Goal: Task Accomplishment & Management: Complete application form

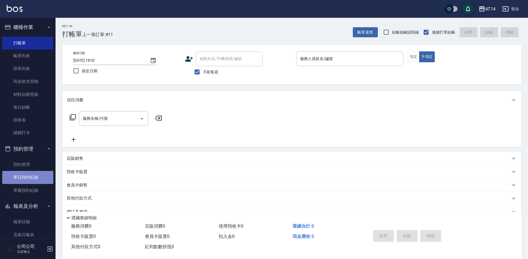
click at [34, 174] on link "單日預約紀錄" at bounding box center [27, 177] width 51 height 13
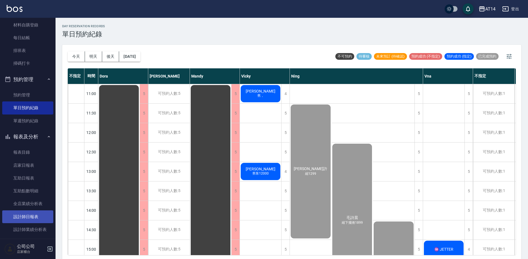
scroll to position [139, 0]
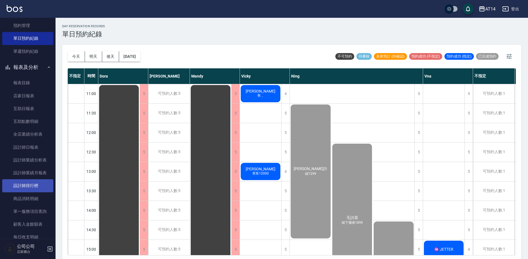
click at [32, 186] on link "設計師排行榜" at bounding box center [27, 185] width 51 height 13
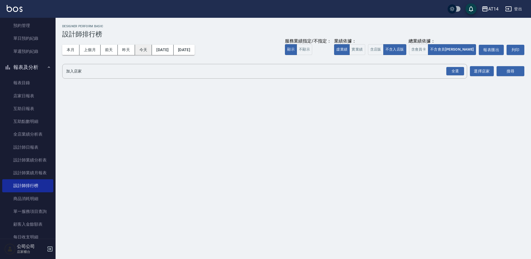
click at [139, 46] on button "今天" at bounding box center [143, 50] width 17 height 10
click at [454, 69] on div "全選" at bounding box center [455, 71] width 18 height 9
click at [501, 70] on button "搜尋" at bounding box center [510, 71] width 28 height 10
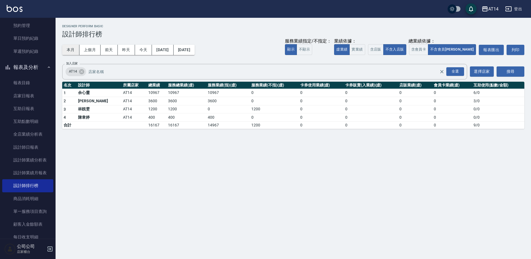
click at [72, 48] on button "本月" at bounding box center [70, 50] width 17 height 10
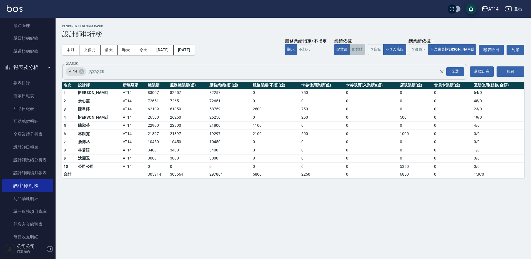
click at [365, 52] on button "實業績" at bounding box center [357, 49] width 16 height 11
click at [349, 49] on button "虛業績" at bounding box center [342, 49] width 16 height 11
click at [365, 50] on button "實業績" at bounding box center [357, 49] width 16 height 11
click at [349, 51] on button "虛業績" at bounding box center [342, 49] width 16 height 11
click at [365, 50] on button "實業績" at bounding box center [357, 49] width 16 height 11
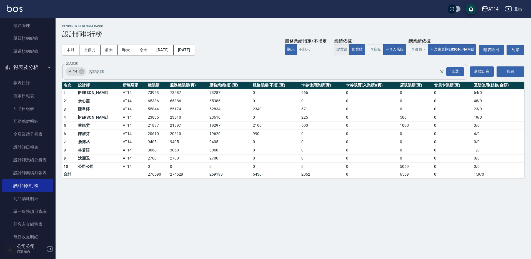
click at [349, 48] on button "虛業績" at bounding box center [342, 49] width 16 height 11
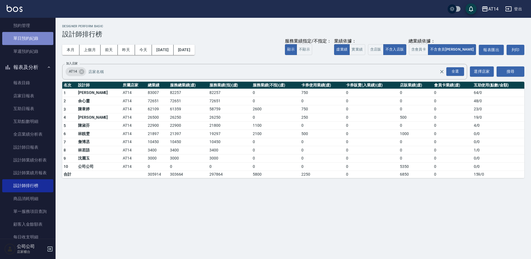
click at [32, 38] on link "單日預約紀錄" at bounding box center [27, 38] width 51 height 13
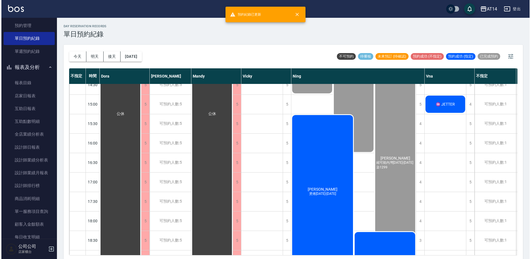
scroll to position [167, 0]
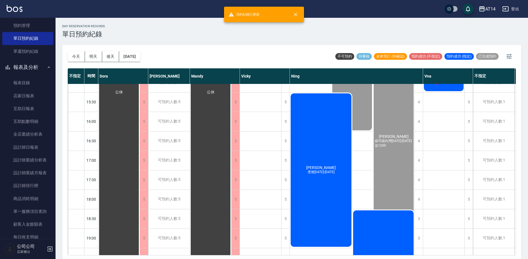
click at [329, 190] on div "邱品瑄 燙捲1299-1899" at bounding box center [321, 169] width 62 height 155
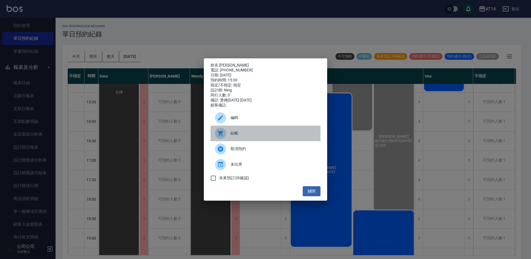
click at [243, 135] on span "結帳" at bounding box center [272, 133] width 85 height 6
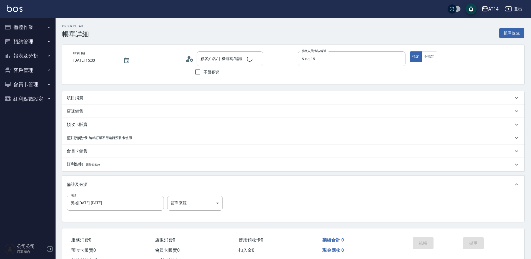
type input "[DATE] 15:30"
type input "Ning-19"
type input "燙捲[DATE]-[DATE]"
type input "[PERSON_NAME]/0922396644/null"
click at [196, 199] on body "AT14 登出 櫃檯作業 打帳單 帳單列表 掛單列表 現金收支登錄 材料自購登錄 每日結帳 排班表 掃碼打卡 預約管理 預約管理 單日預約紀錄 單週預約紀錄 …" at bounding box center [264, 139] width 528 height 279
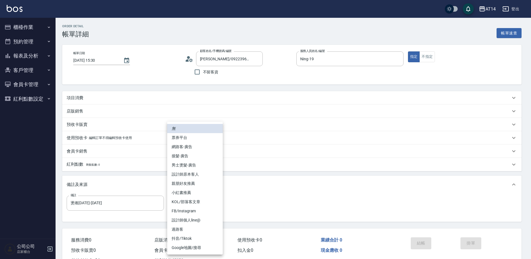
click at [202, 146] on li "網路客-廣告" at bounding box center [195, 146] width 56 height 9
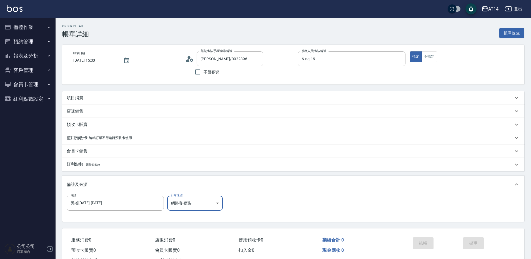
type input "網路客-廣告"
drag, startPoint x: 123, startPoint y: 200, endPoint x: 13, endPoint y: 217, distance: 111.0
click at [17, 216] on div "AT14 登出 櫃檯作業 打帳單 帳單列表 掛單列表 現金收支登錄 材料自購登錄 每日結帳 排班表 掃碼打卡 預約管理 預約管理 單日預約紀錄 單週預約紀錄 …" at bounding box center [264, 139] width 528 height 279
drag, startPoint x: 107, startPoint y: 98, endPoint x: 107, endPoint y: 100, distance: 2.8
click at [106, 98] on div "項目消費" at bounding box center [288, 98] width 443 height 6
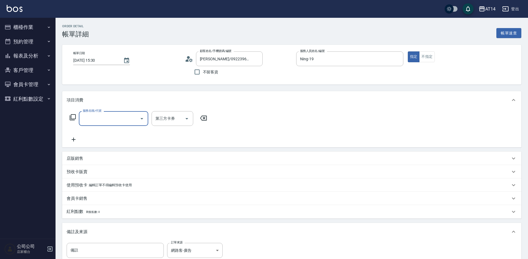
click at [101, 129] on div "服務名稱/代號 服務名稱/代號 第三方卡券 第三方卡券" at bounding box center [139, 127] width 144 height 32
click at [103, 118] on div "服務名稱/代號 服務名稱/代號" at bounding box center [113, 118] width 69 height 15
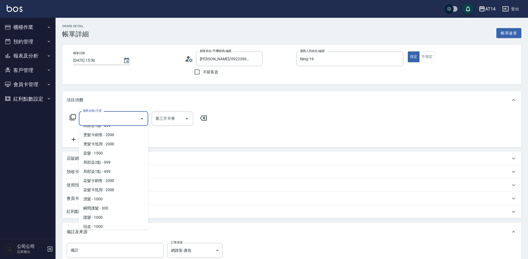
scroll to position [163, 0]
drag, startPoint x: 102, startPoint y: 209, endPoint x: 114, endPoint y: 165, distance: 45.2
click at [114, 165] on ul "互助1點 - 0 互助2點 - 0 互助3點 - 0 互助4點 - 0 互助5點 - 0 互助6點 - 0 互助7點 - 0 互助8點 - 0 互助9點 - …" at bounding box center [113, 178] width 69 height 104
click at [113, 164] on span "染髮 - 1500" at bounding box center [113, 162] width 69 height 9
type input "3"
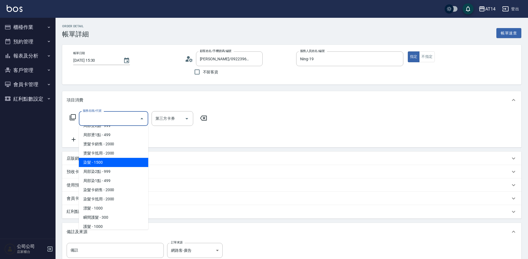
type input "染髮(041)"
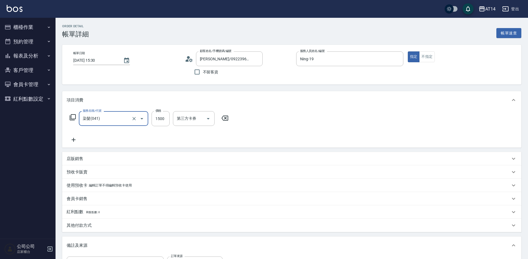
click at [72, 136] on icon at bounding box center [74, 139] width 14 height 7
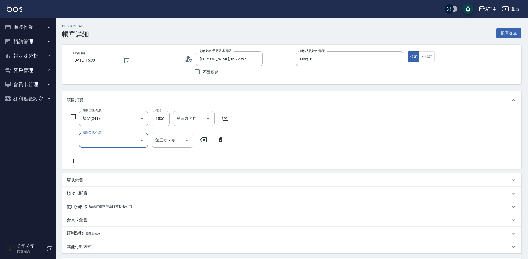
click at [78, 141] on div "服務名稱/代號 服務名稱/代號 第三方卡券 第三方卡券" at bounding box center [147, 140] width 161 height 15
click at [86, 142] on input "服務名稱/代號" at bounding box center [109, 140] width 56 height 10
type input "051"
type input "5"
type input "護髮(051)"
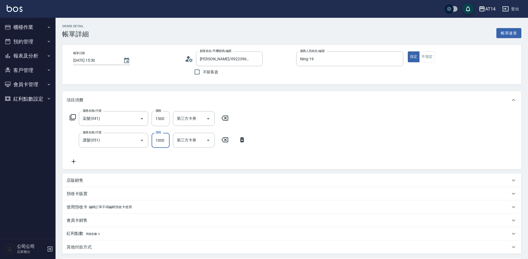
click at [167, 145] on input "1000" at bounding box center [161, 140] width 18 height 15
type input "2"
type input "3"
type input "2300"
type input "8"
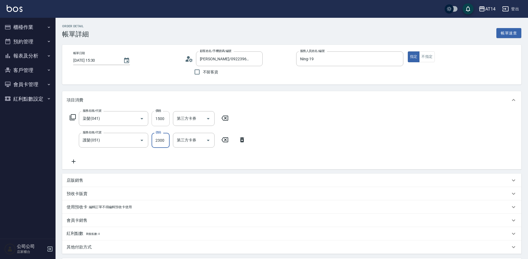
type input "2300"
click at [162, 117] on input "1500" at bounding box center [161, 118] width 18 height 15
type input "1"
type input "5"
type input "1649"
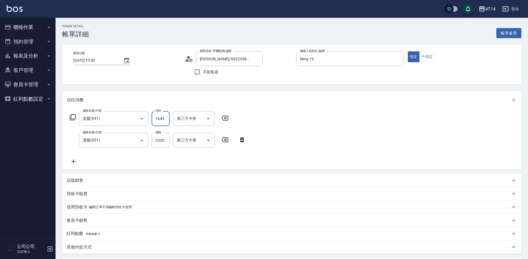
type input "8"
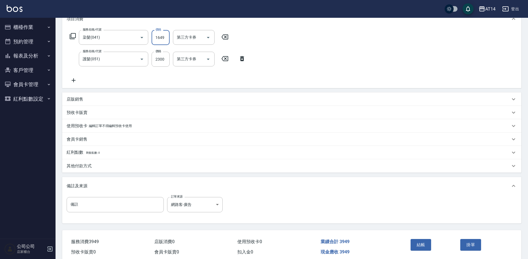
scroll to position [105, 0]
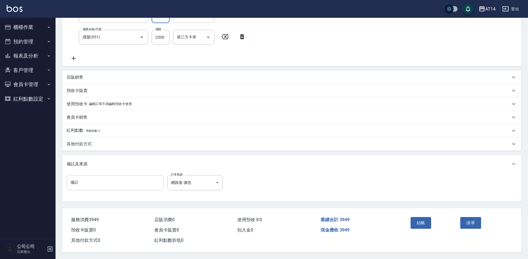
type input "1649"
click at [129, 185] on input "備註" at bounding box center [115, 182] width 97 height 15
type input "j"
click at [264, 182] on div "備註 備註 訂單來源 網路客-廣告 網路客-廣告 訂單來源" at bounding box center [292, 186] width 450 height 22
click at [425, 217] on button "結帳" at bounding box center [420, 223] width 21 height 12
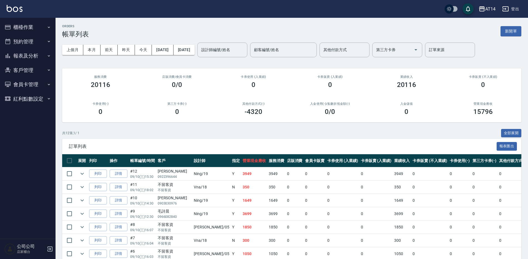
click at [25, 56] on button "報表及分析" at bounding box center [27, 56] width 51 height 14
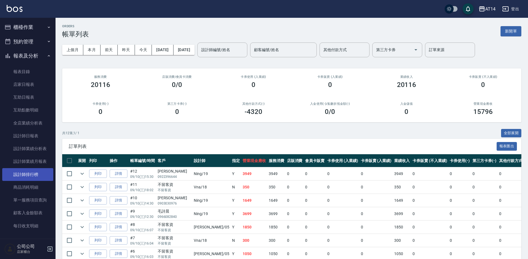
click at [40, 177] on link "設計師排行榜" at bounding box center [27, 174] width 51 height 13
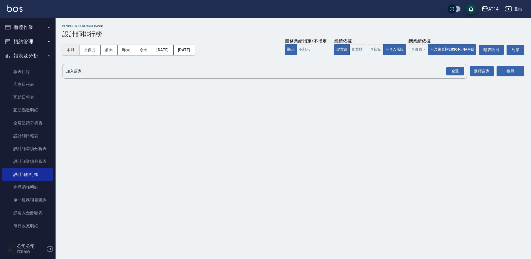
click at [71, 51] on button "本月" at bounding box center [70, 50] width 17 height 10
click at [453, 72] on div "全選" at bounding box center [455, 71] width 18 height 9
click at [507, 68] on button "搜尋" at bounding box center [510, 71] width 28 height 10
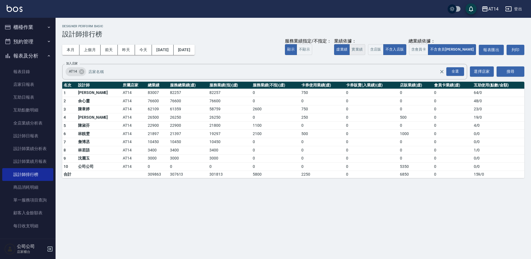
click at [365, 47] on button "實業績" at bounding box center [357, 49] width 16 height 11
click at [349, 49] on button "虛業績" at bounding box center [342, 49] width 16 height 11
click at [144, 50] on button "今天" at bounding box center [143, 50] width 17 height 10
